Goal: Information Seeking & Learning: Learn about a topic

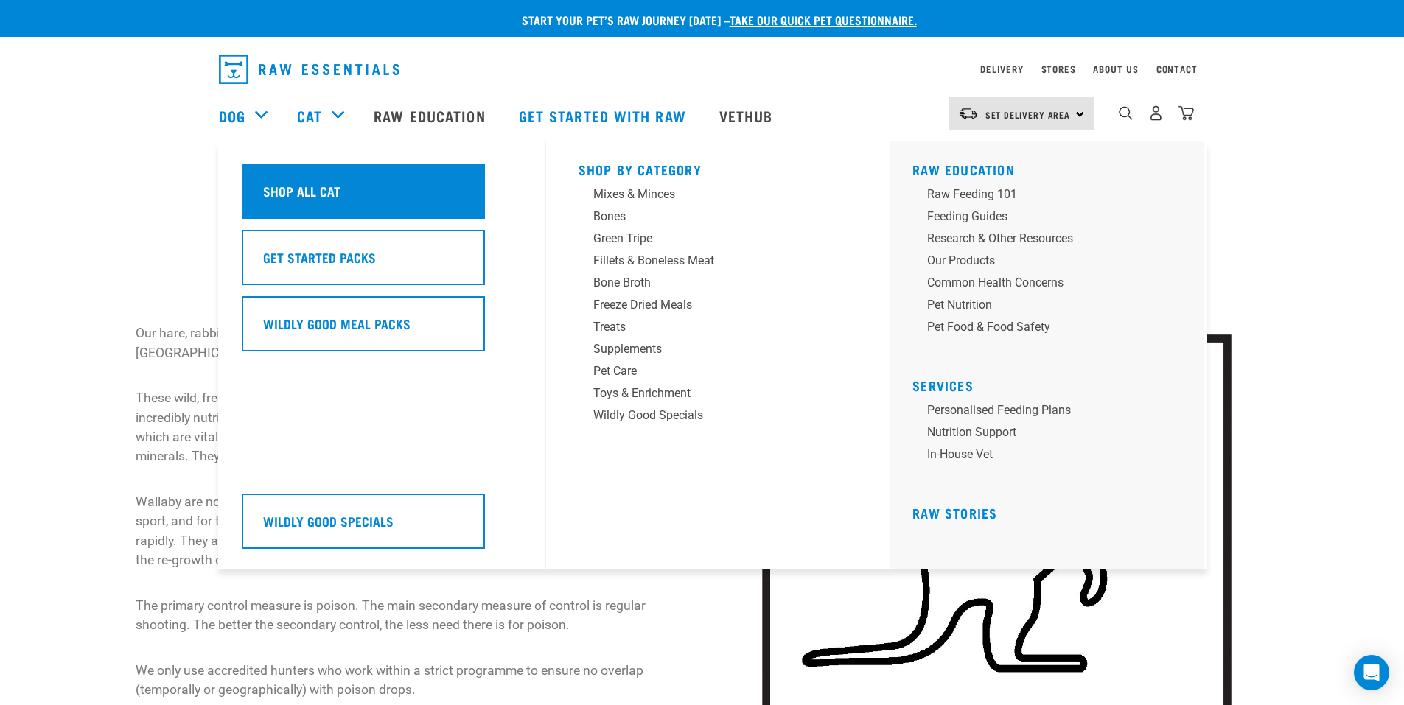
click at [324, 192] on h5 "Shop All Cat" at bounding box center [301, 190] width 77 height 19
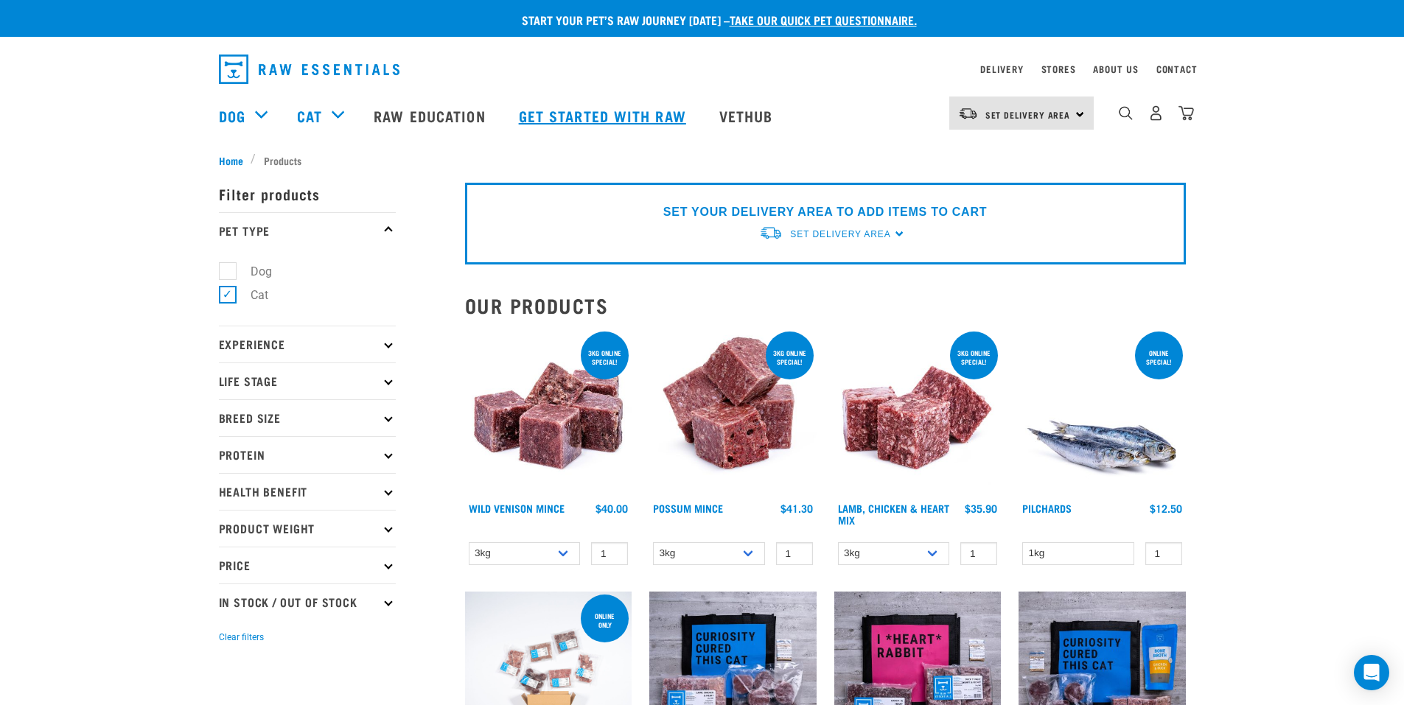
click at [593, 116] on link "Get started with Raw" at bounding box center [604, 115] width 201 height 59
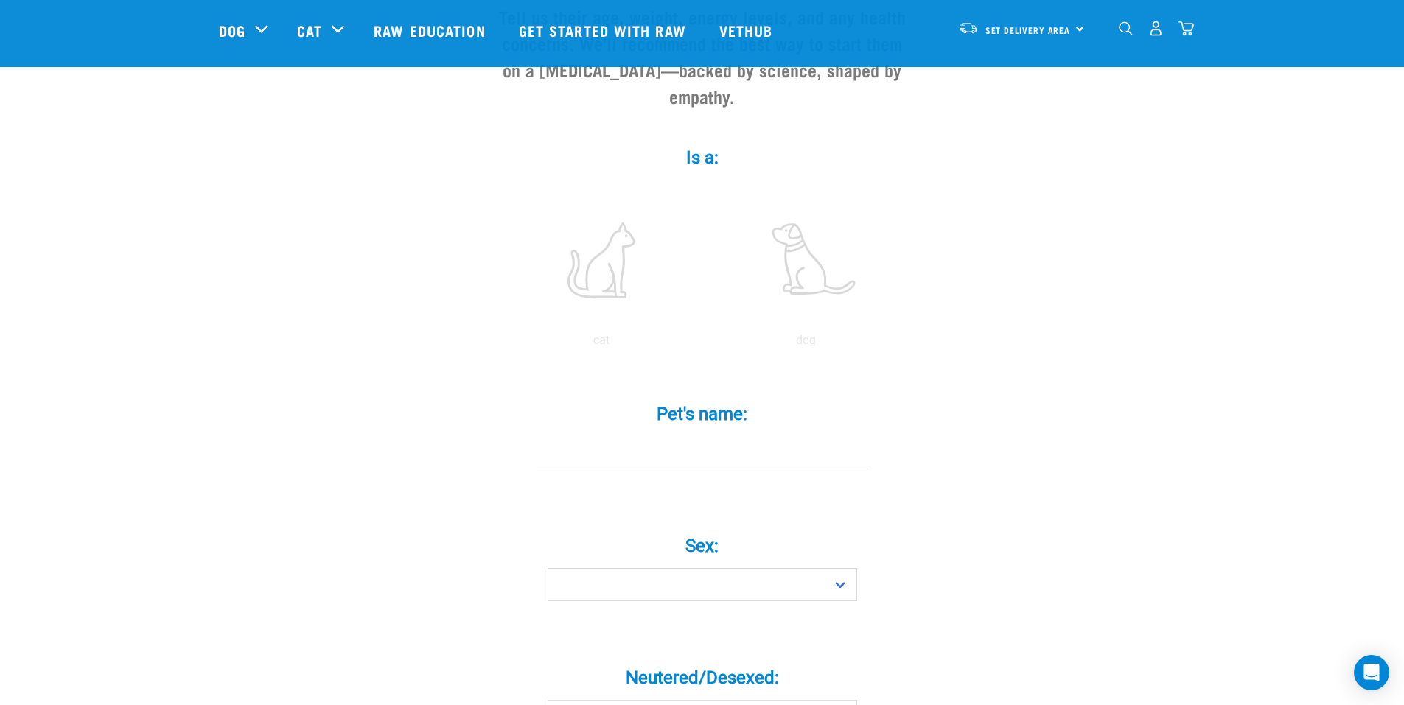
scroll to position [221, 0]
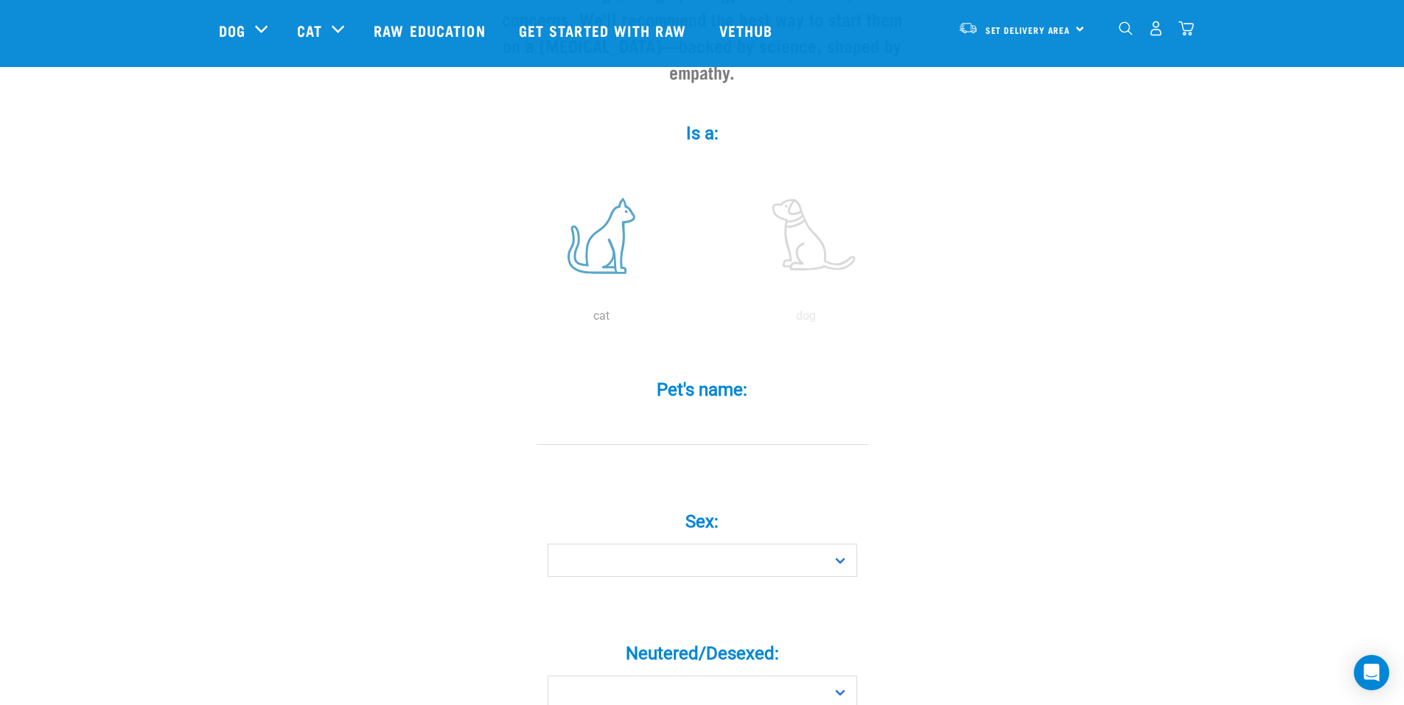
click at [610, 217] on label at bounding box center [601, 235] width 199 height 125
click at [499, 320] on input "radio" at bounding box center [499, 320] width 0 height 0
click at [602, 231] on label at bounding box center [601, 235] width 199 height 125
click at [499, 320] on input "radio" at bounding box center [499, 320] width 0 height 0
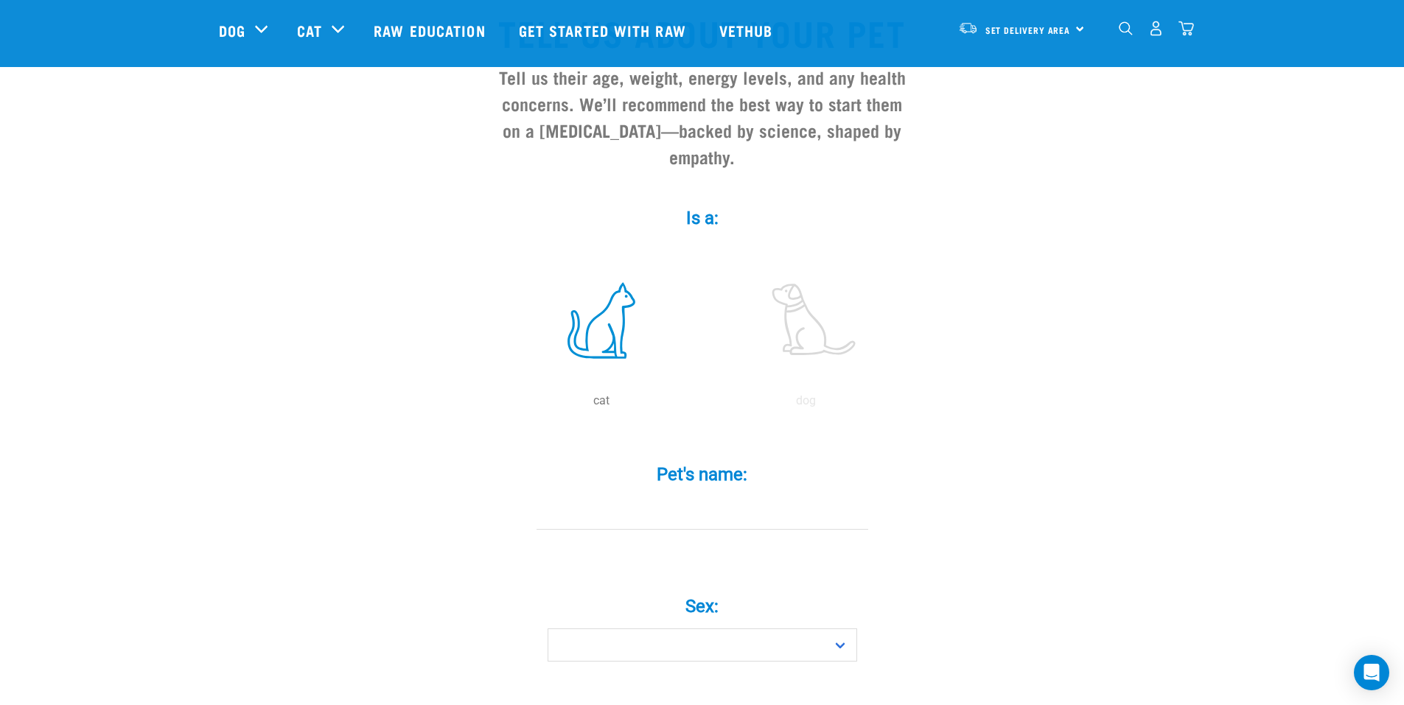
scroll to position [0, 0]
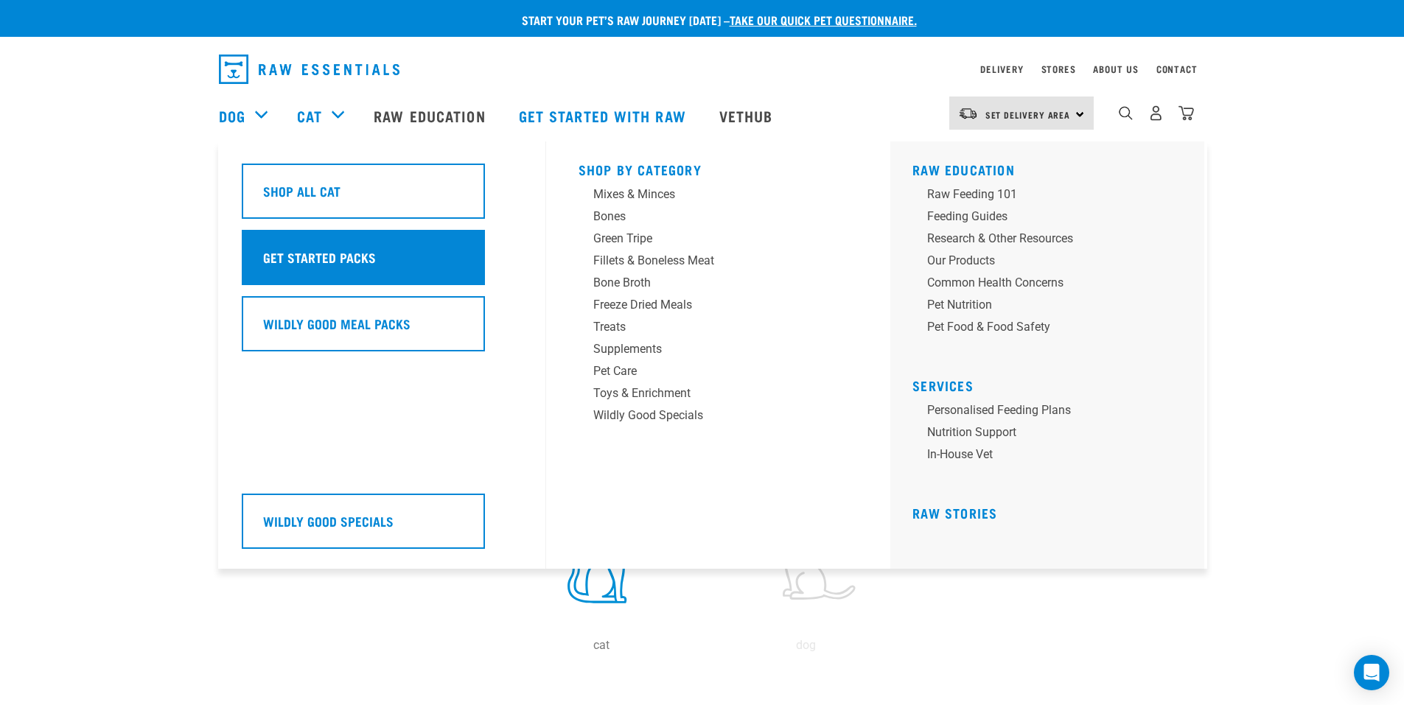
click at [318, 262] on h5 "Get Started Packs" at bounding box center [319, 257] width 113 height 19
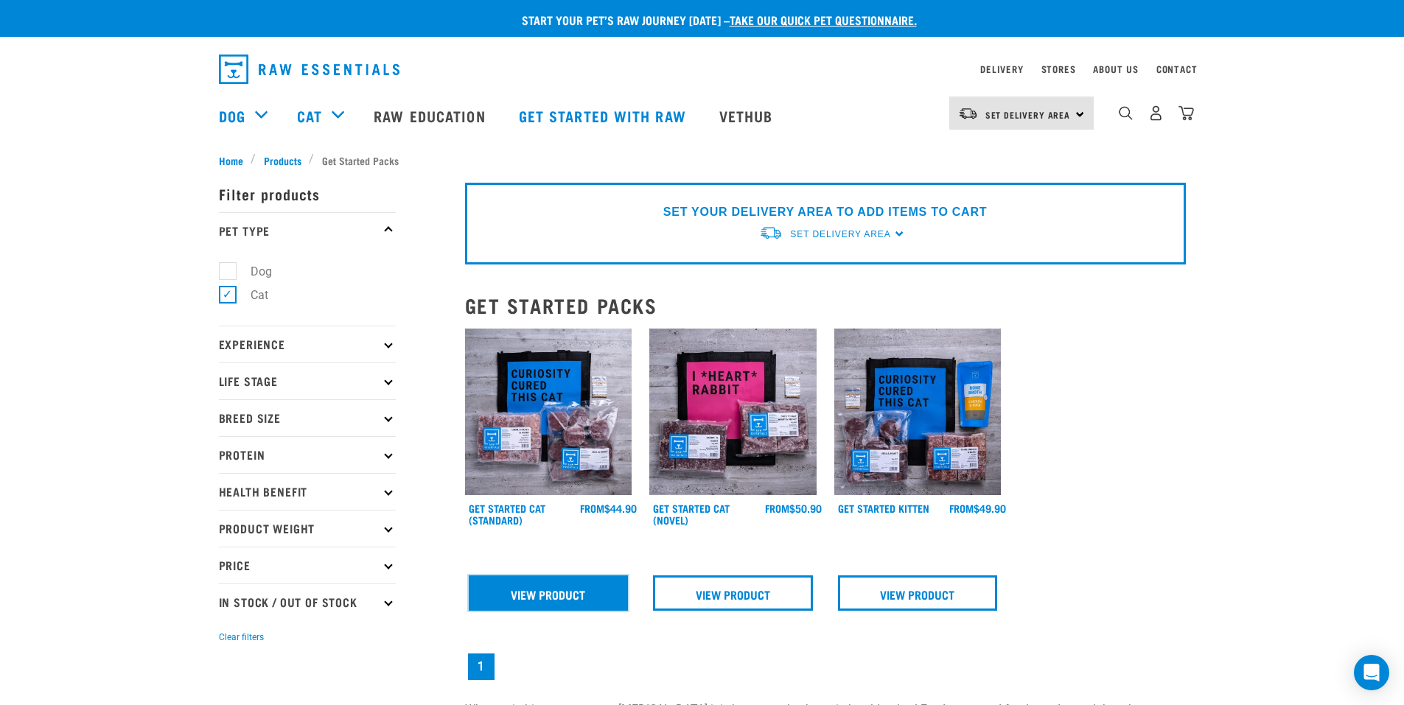
click at [573, 601] on link "View Product" at bounding box center [549, 593] width 160 height 35
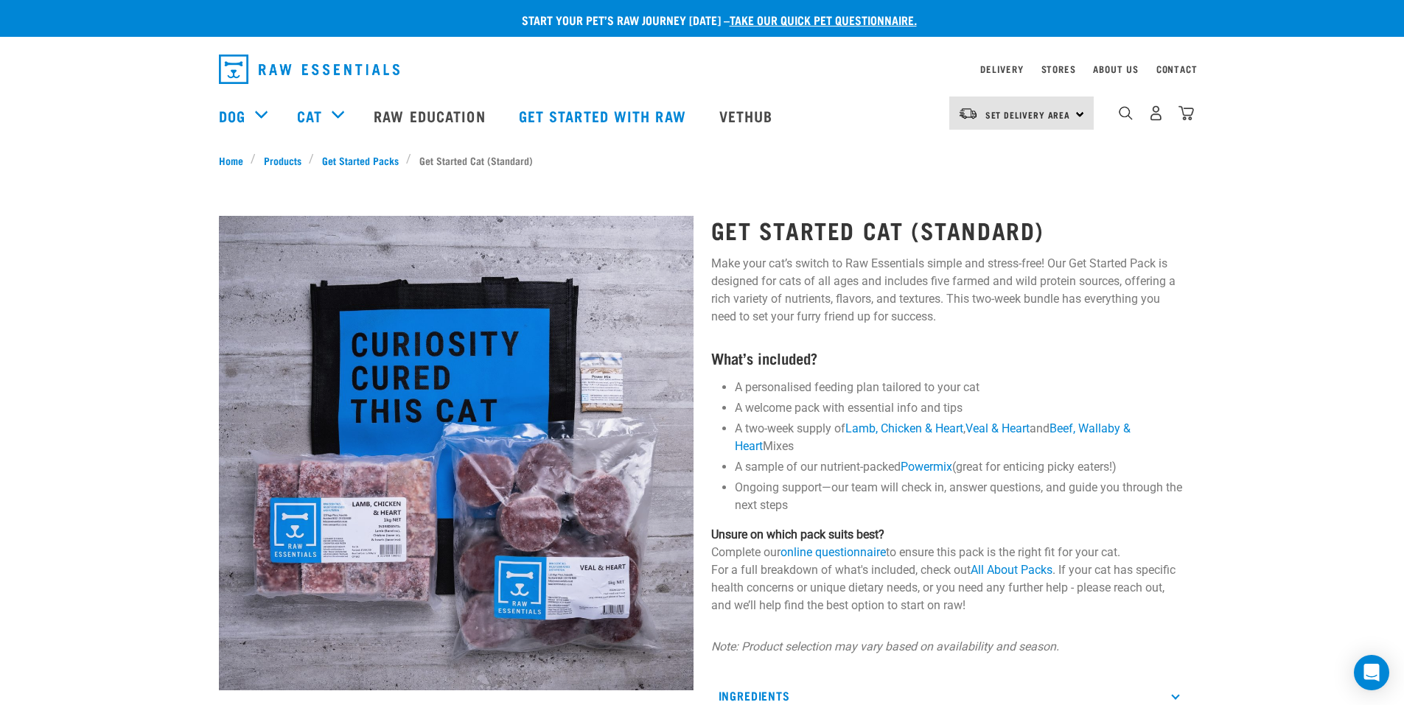
click at [1081, 114] on div "Set Delivery Area North Island South Island" at bounding box center [1021, 113] width 144 height 33
